Goal: Download file/media

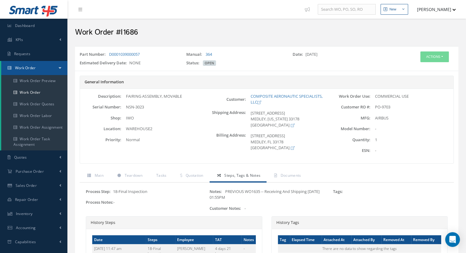
click at [431, 80] on h5 "General Information" at bounding box center [267, 82] width 365 height 5
click at [45, 91] on link "Work Order" at bounding box center [34, 93] width 66 height 12
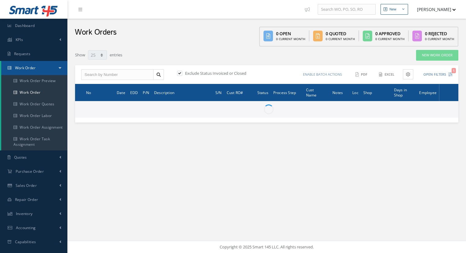
select select "25"
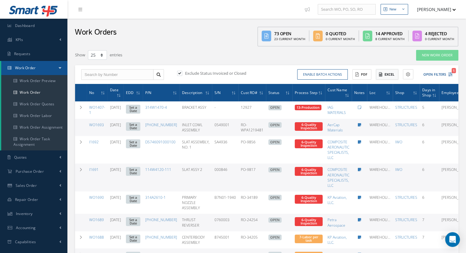
click at [378, 73] on button "Excel" at bounding box center [387, 74] width 22 height 11
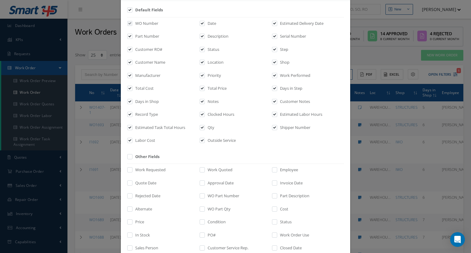
scroll to position [61, 0]
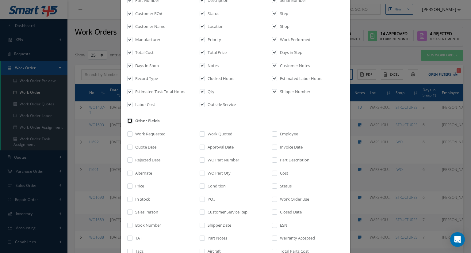
click at [128, 121] on input "checkbox" at bounding box center [130, 122] width 4 height 7
checkbox input "true"
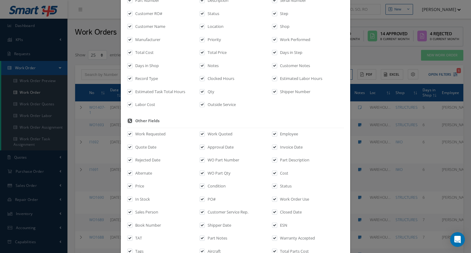
checkbox input "true"
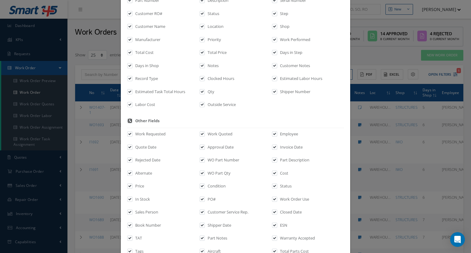
checkbox input "true"
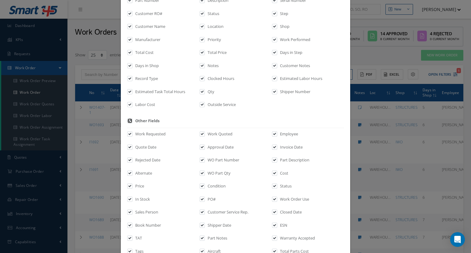
checkbox input "true"
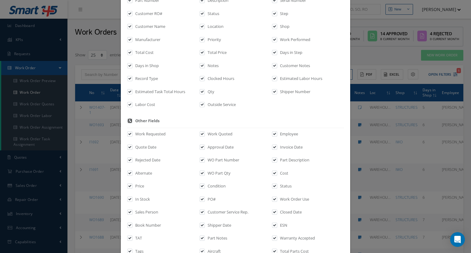
checkbox input "true"
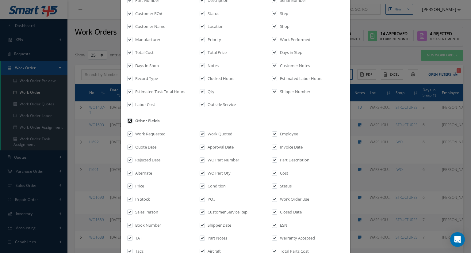
checkbox input "true"
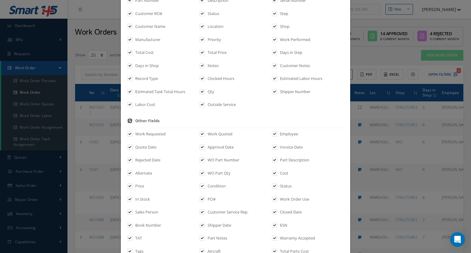
checkbox input "true"
click at [128, 119] on input "checkbox" at bounding box center [130, 122] width 4 height 7
checkbox input "false"
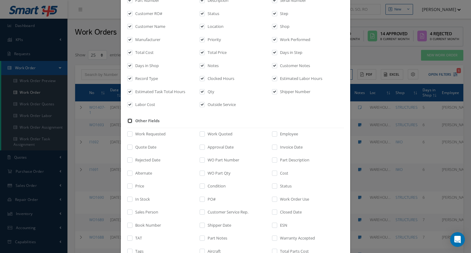
checkbox input "false"
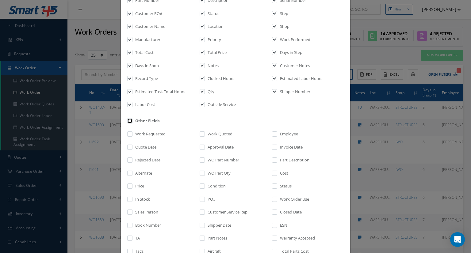
checkbox input "false"
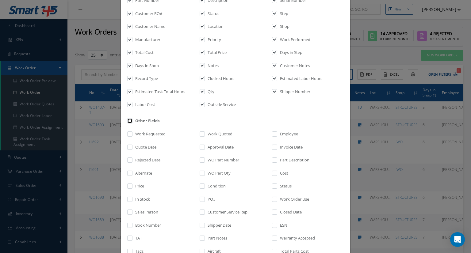
checkbox input "false"
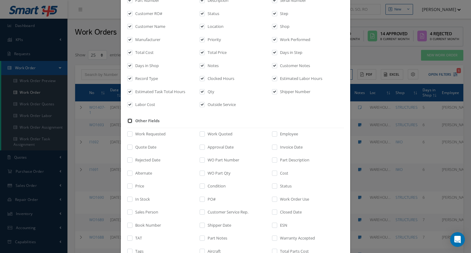
checkbox input "false"
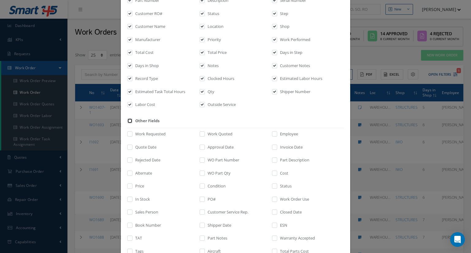
checkbox input "false"
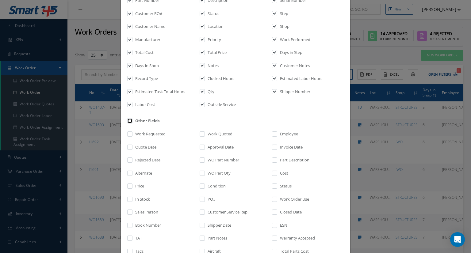
checkbox input "false"
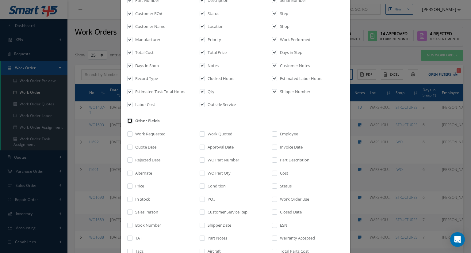
checkbox input "false"
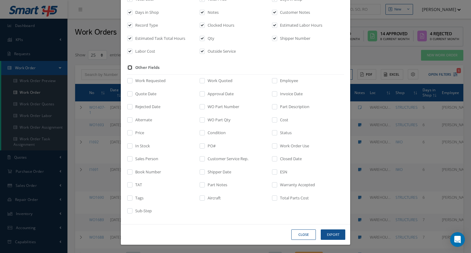
scroll to position [115, 0]
click at [273, 94] on input "checkbox" at bounding box center [275, 95] width 4 height 7
checkbox input "true"
click at [274, 121] on input "checkbox" at bounding box center [275, 121] width 4 height 7
checkbox input "true"
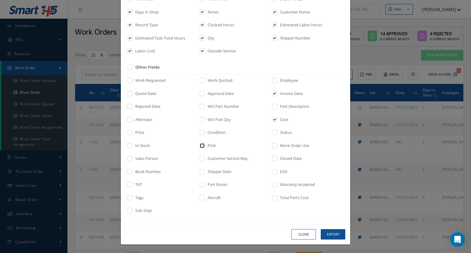
click at [201, 145] on input "checkbox" at bounding box center [203, 147] width 4 height 7
checkbox input "true"
click at [147, 144] on label "In Stock" at bounding box center [142, 146] width 16 height 6
click at [132, 144] on input "checkbox" at bounding box center [130, 147] width 4 height 7
checkbox input "true"
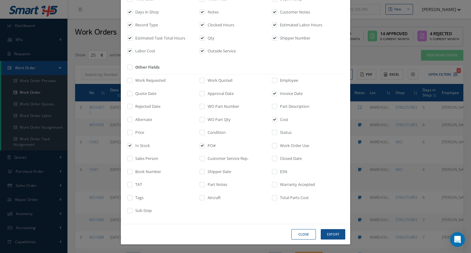
click at [290, 196] on label "Total Parts Cost" at bounding box center [293, 198] width 30 height 6
click at [277, 196] on input "checkbox" at bounding box center [275, 199] width 4 height 7
click at [0, 0] on button "Export" at bounding box center [0, 0] width 0 height 0
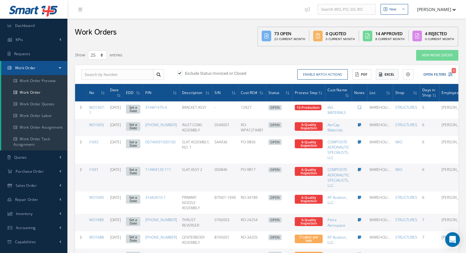
click at [388, 70] on button "Excel" at bounding box center [387, 74] width 22 height 11
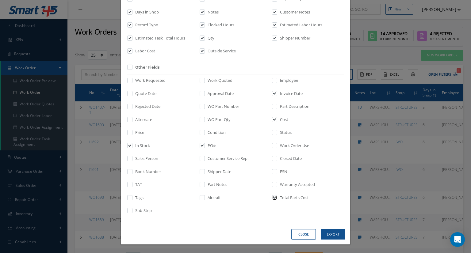
click at [273, 197] on input "checkbox" at bounding box center [275, 199] width 4 height 7
checkbox input "false"
click at [134, 132] on label "Price" at bounding box center [139, 133] width 10 height 6
click at [132, 132] on input "checkbox" at bounding box center [130, 134] width 4 height 7
checkbox input "true"
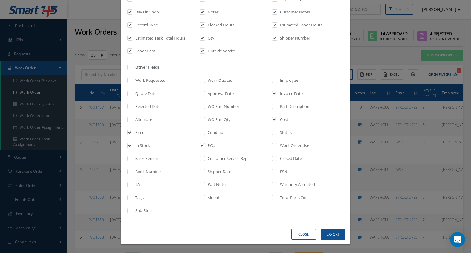
click at [279, 122] on label "Cost" at bounding box center [283, 120] width 10 height 6
click at [277, 122] on input "checkbox" at bounding box center [275, 121] width 4 height 7
checkbox input "false"
click at [0, 0] on div "Work Requested Work Quoted Employee Quote Date Approval Date Invoice Date Rejec…" at bounding box center [0, 0] width 0 height 0
click at [0, 0] on button "Export" at bounding box center [0, 0] width 0 height 0
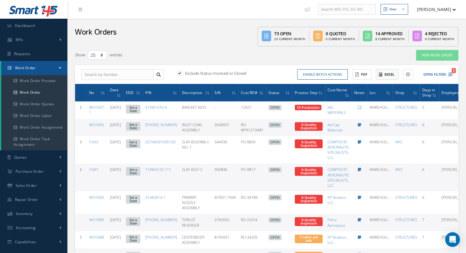
click at [383, 76] on button "Excel" at bounding box center [387, 74] width 22 height 11
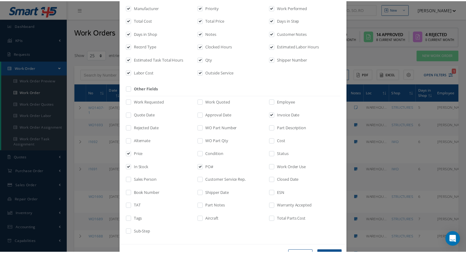
scroll to position [0, 0]
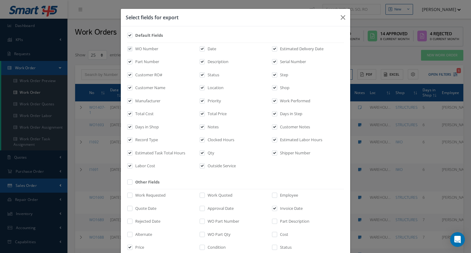
click at [0, 0] on div "Select fields for export Default Fields WO Number Date Estimated Delivery Date …" at bounding box center [0, 0] width 0 height 0
